Goal: Obtain resource: Download file/media

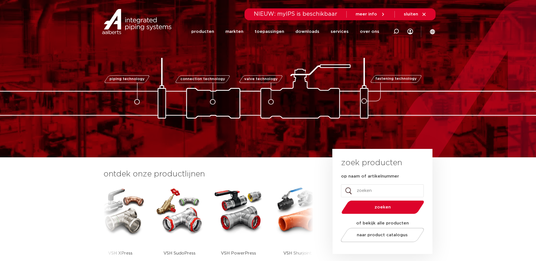
click at [358, 188] on input "op naam of artikelnummer" at bounding box center [382, 191] width 83 height 13
type input "0885170"
click at [375, 205] on button "zoeken" at bounding box center [382, 207] width 87 height 14
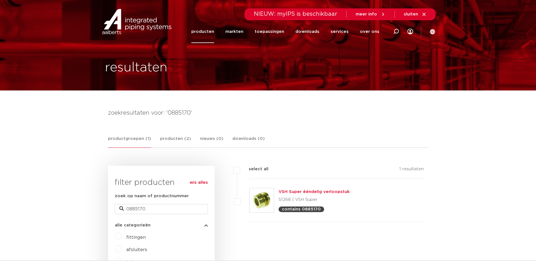
click at [320, 189] on div "VSH Super ééndelig verloopstuk S1268 | VSH Super contains 0885170" at bounding box center [314, 201] width 71 height 24
click at [319, 191] on link "VSH Super ééndelig verloopstuk" at bounding box center [314, 192] width 71 height 4
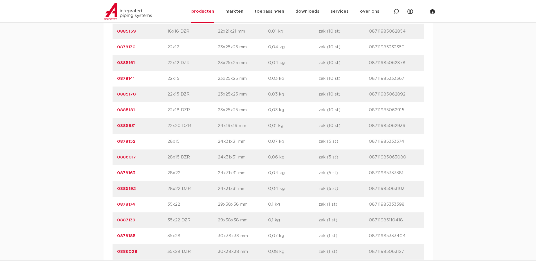
scroll to position [647, 0]
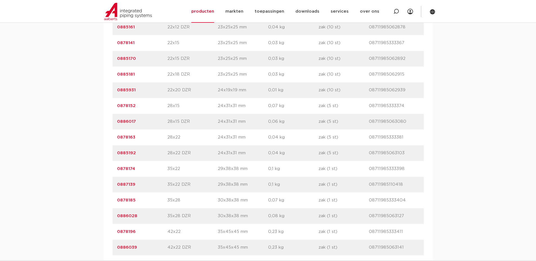
drag, startPoint x: 222, startPoint y: 168, endPoint x: 217, endPoint y: 180, distance: 13.2
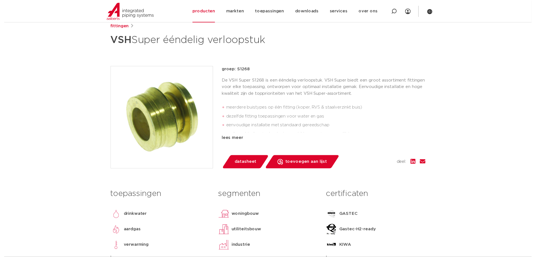
scroll to position [179, 0]
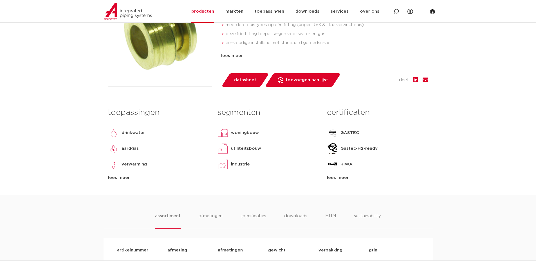
click at [257, 81] on link "datasheet" at bounding box center [245, 80] width 48 height 14
